Goal: Task Accomplishment & Management: Complete application form

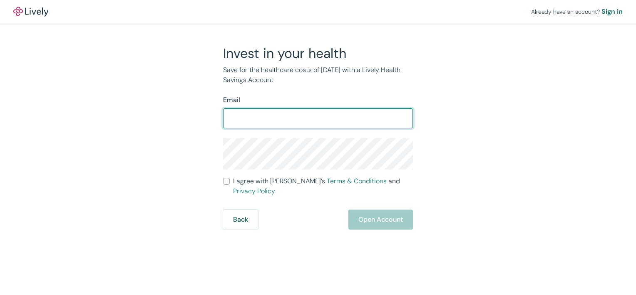
click at [301, 117] on input "Email" at bounding box center [318, 118] width 190 height 17
type input "[EMAIL_ADDRESS][DOMAIN_NAME]"
drag, startPoint x: 302, startPoint y: 120, endPoint x: 221, endPoint y: 114, distance: 80.5
click at [221, 114] on div "Invest in your health Save for the healthcare costs of [DATE] with a Lively Hea…" at bounding box center [313, 137] width 200 height 184
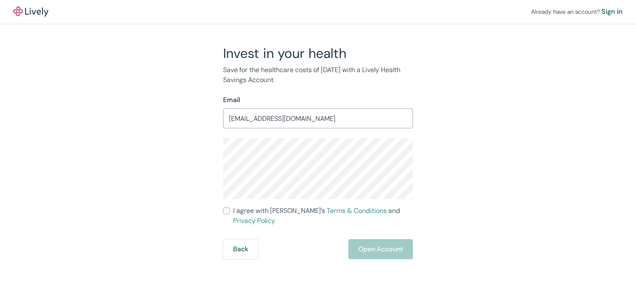
click at [192, 163] on div "Invest in your health Save for the healthcare costs of [DATE] with a Lively Hea…" at bounding box center [313, 152] width 400 height 214
click at [226, 212] on input "I agree with Lively’s Terms & Conditions and Privacy Policy" at bounding box center [226, 210] width 7 height 7
checkbox input "true"
click at [381, 239] on button "Open Account" at bounding box center [380, 249] width 65 height 20
